Goal: Information Seeking & Learning: Learn about a topic

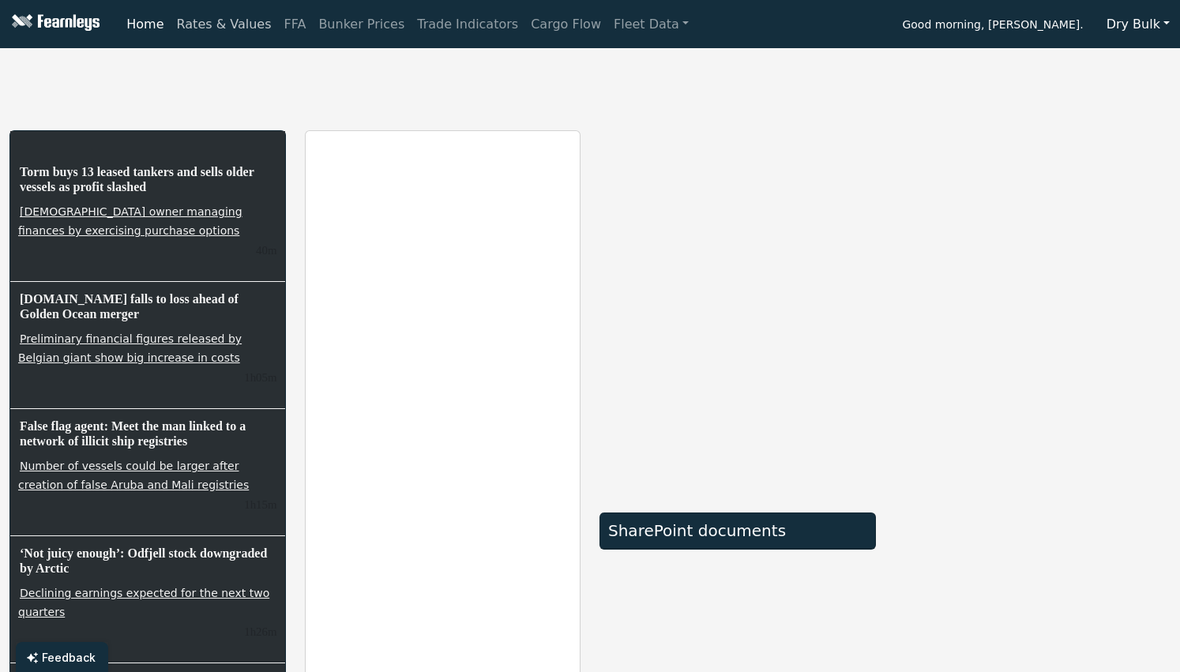
click at [204, 32] on link "Rates & Values" at bounding box center [224, 25] width 107 height 32
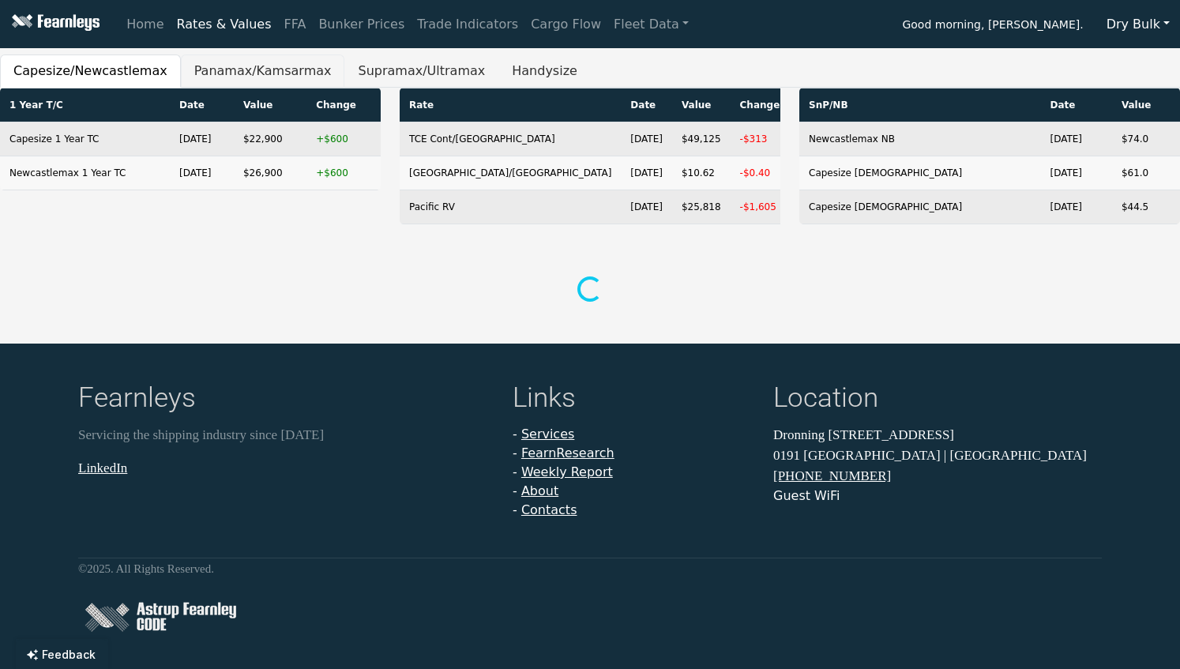
click at [268, 66] on button "Panamax/Kamsarmax" at bounding box center [263, 71] width 164 height 33
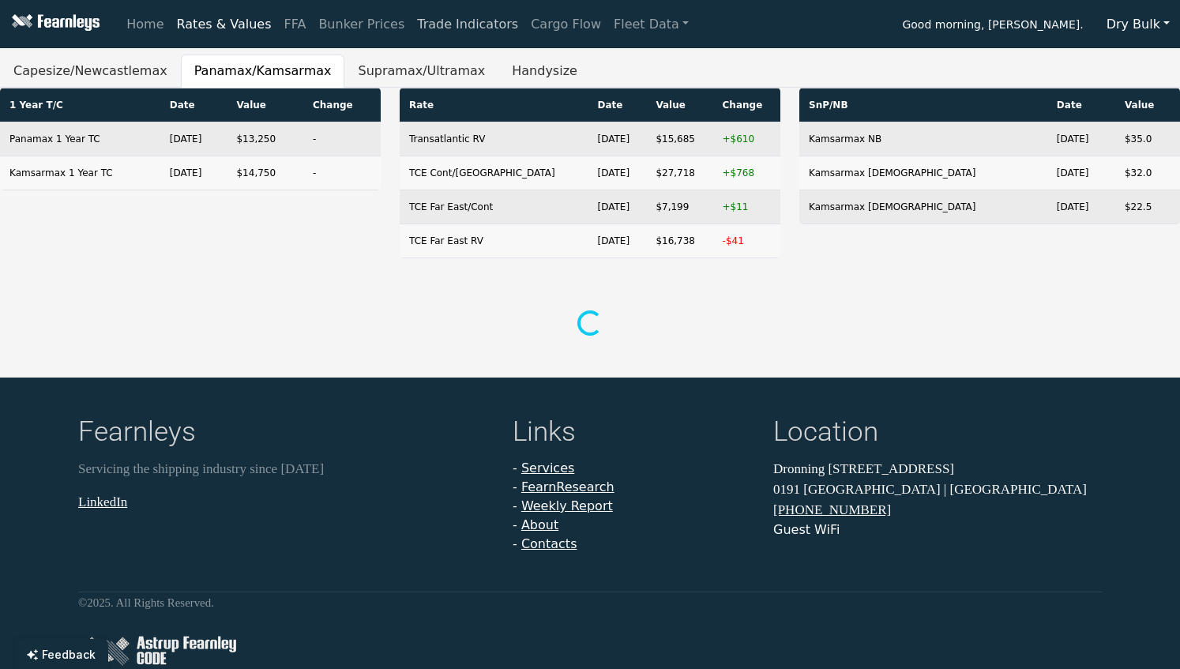
click at [423, 25] on link "Trade Indicators" at bounding box center [468, 25] width 114 height 32
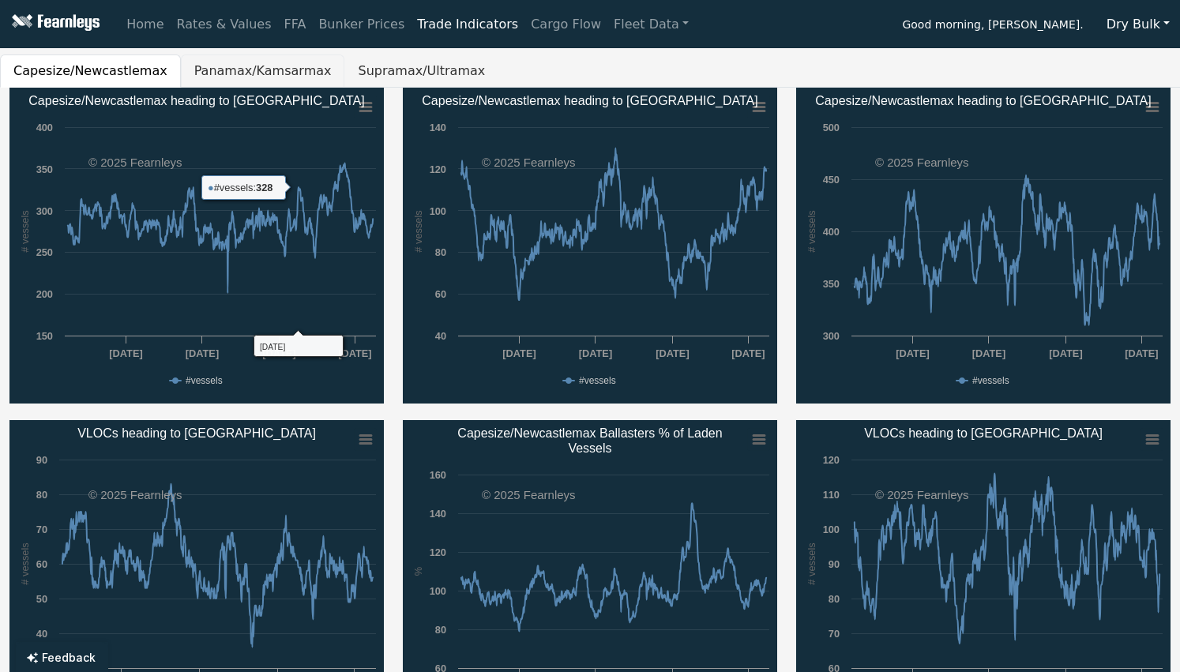
click at [270, 71] on button "Panamax/Kamsarmax" at bounding box center [263, 71] width 164 height 33
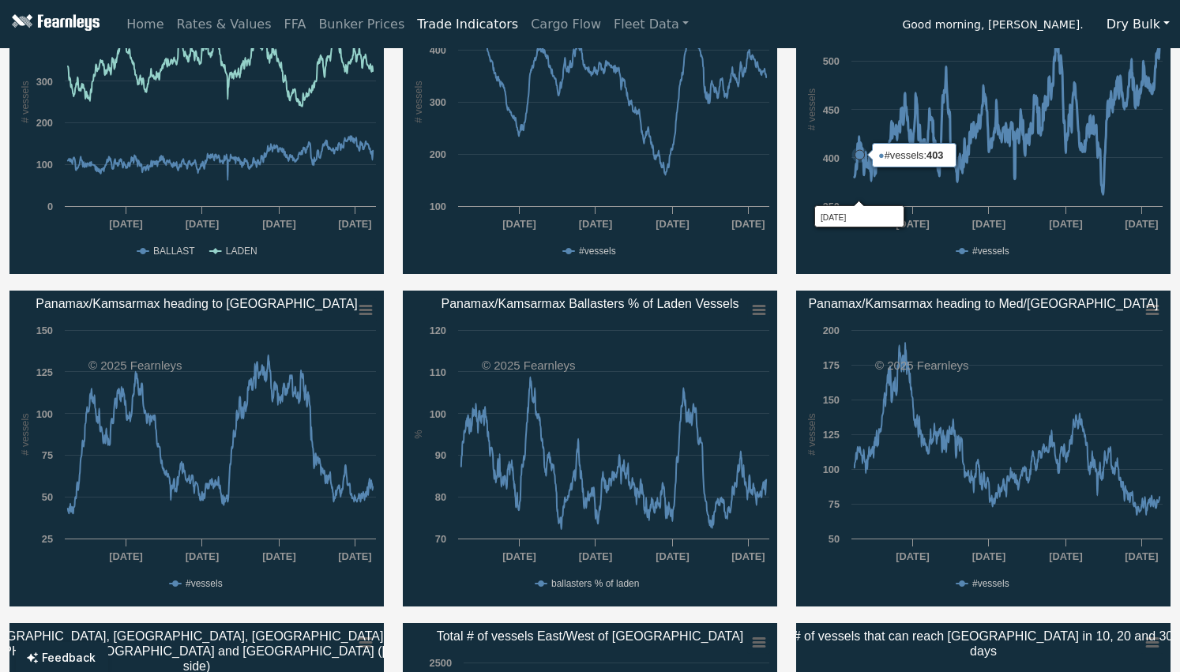
scroll to position [130, 0]
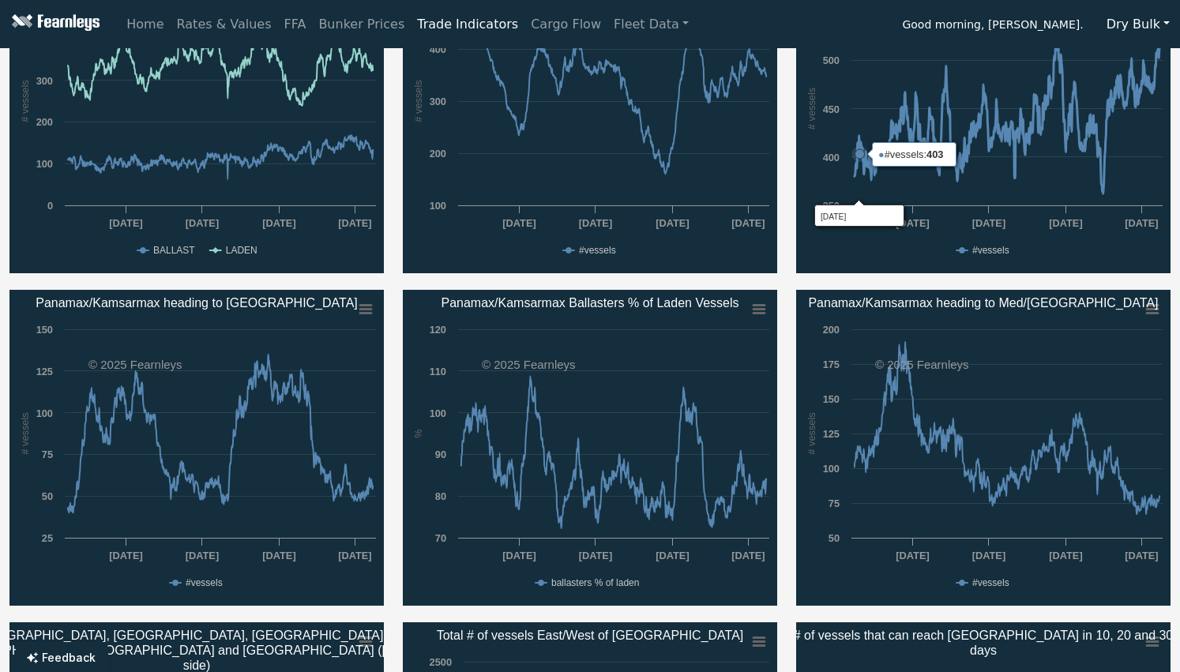
click at [860, 186] on rect "Panamax/Kamsarmax heading to Australia,​Indonesia & Asian Russia" at bounding box center [983, 115] width 375 height 316
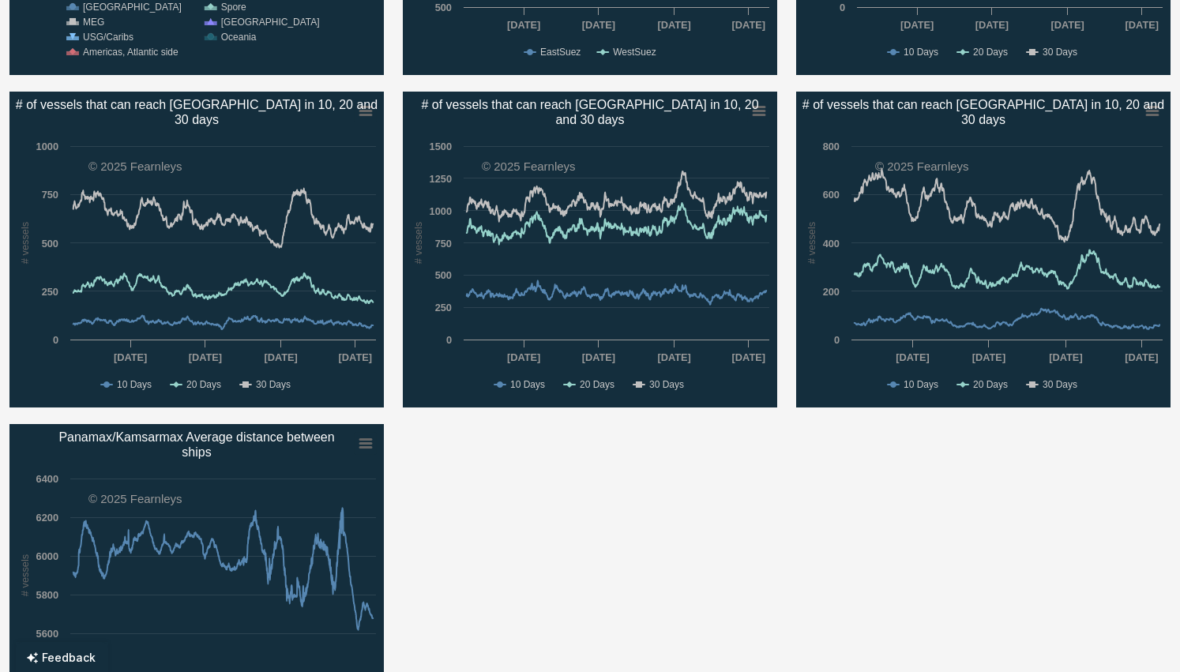
scroll to position [985, 0]
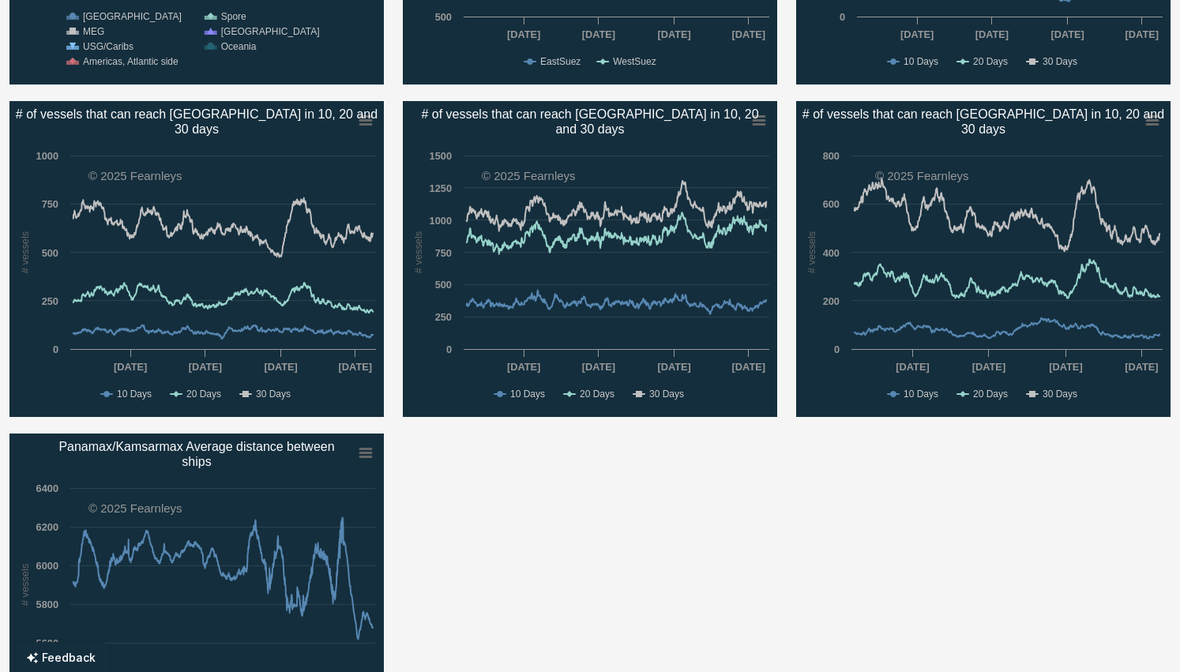
drag, startPoint x: 220, startPoint y: 126, endPoint x: 62, endPoint y: 107, distance: 160.0
click at [62, 107] on text "# of vessels that can reach [GEOGRAPHIC_DATA] in 10, 20 and ​ 30 days" at bounding box center [197, 121] width 362 height 28
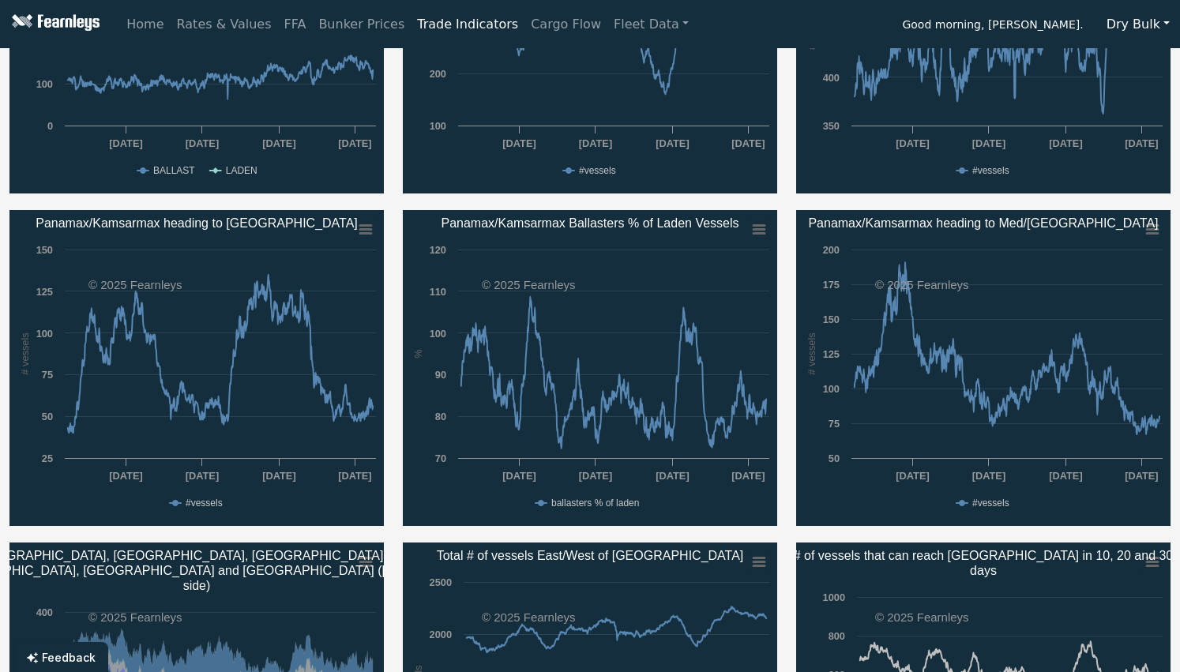
scroll to position [0, 0]
